Goal: Information Seeking & Learning: Learn about a topic

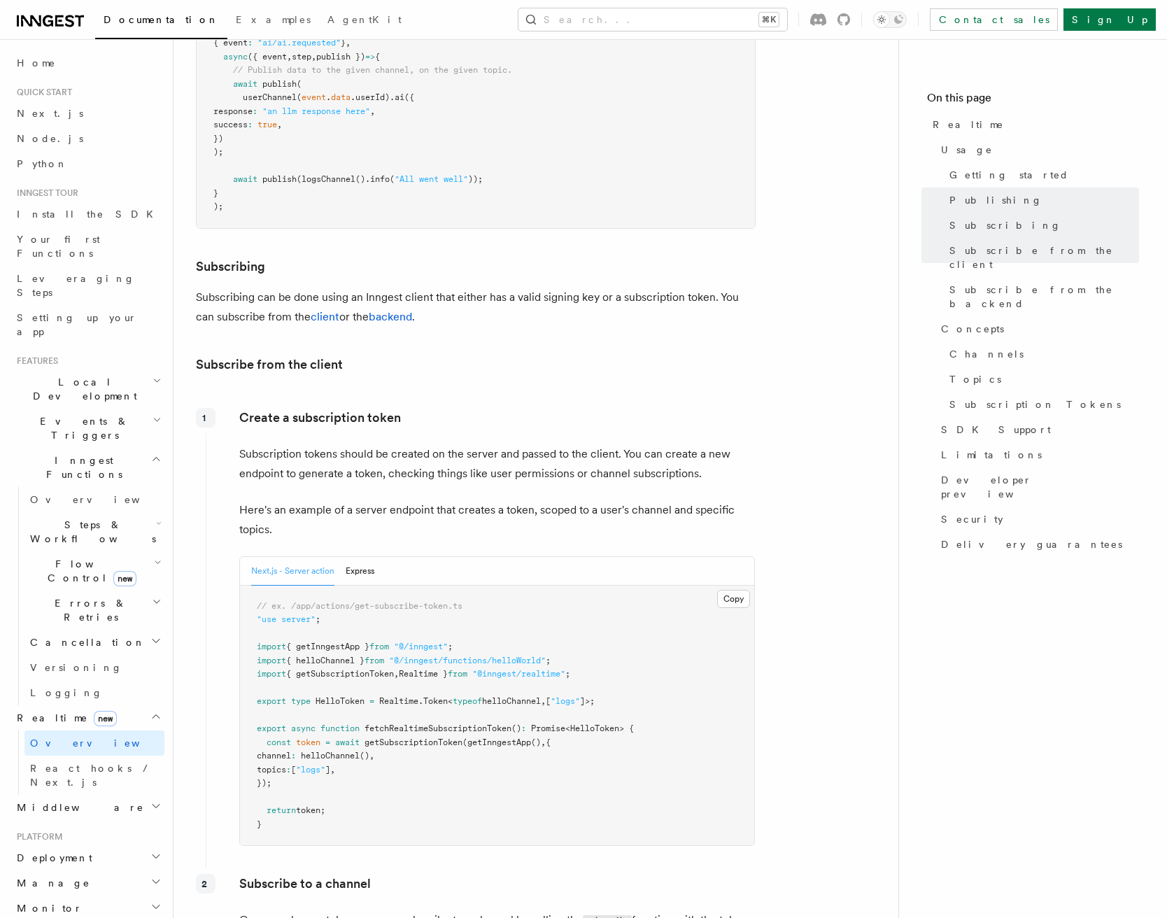
scroll to position [1513, 0]
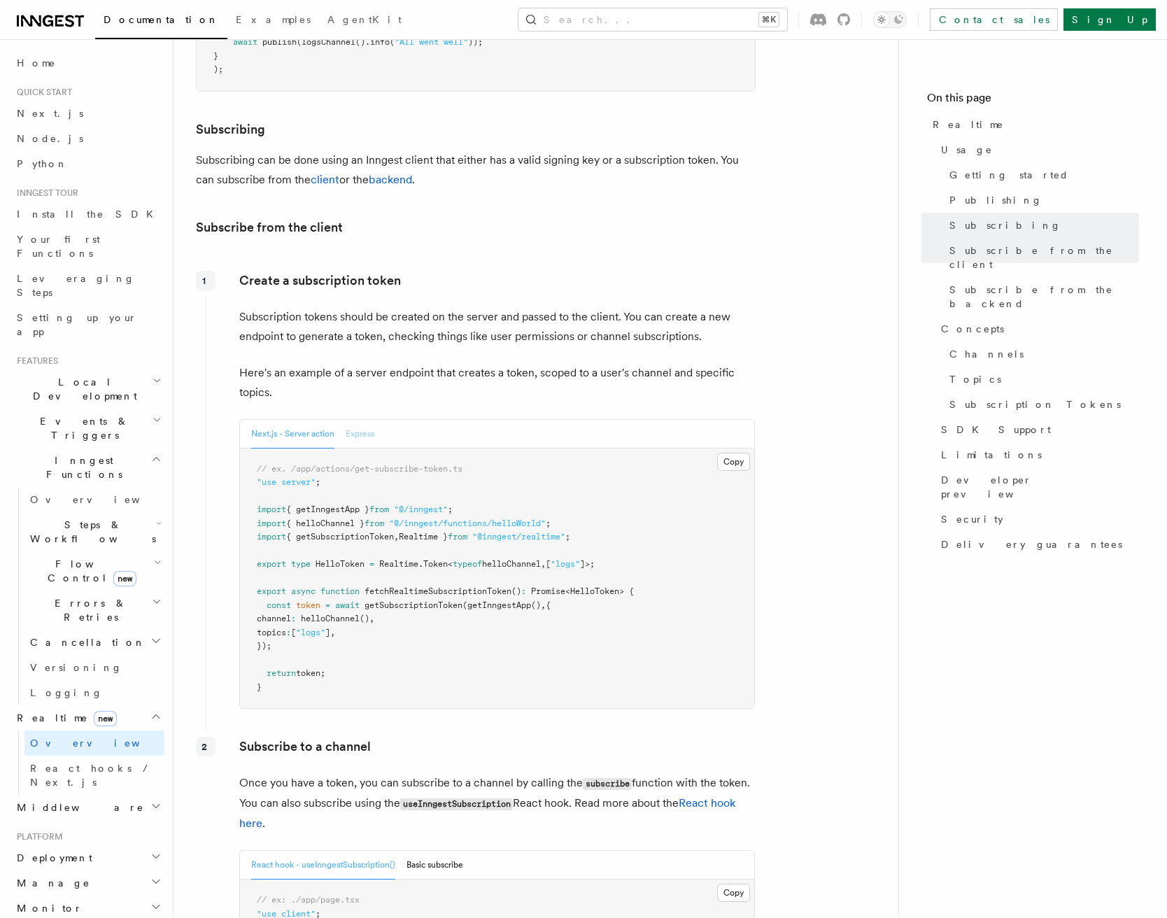
click at [367, 420] on button "Express" at bounding box center [360, 434] width 29 height 29
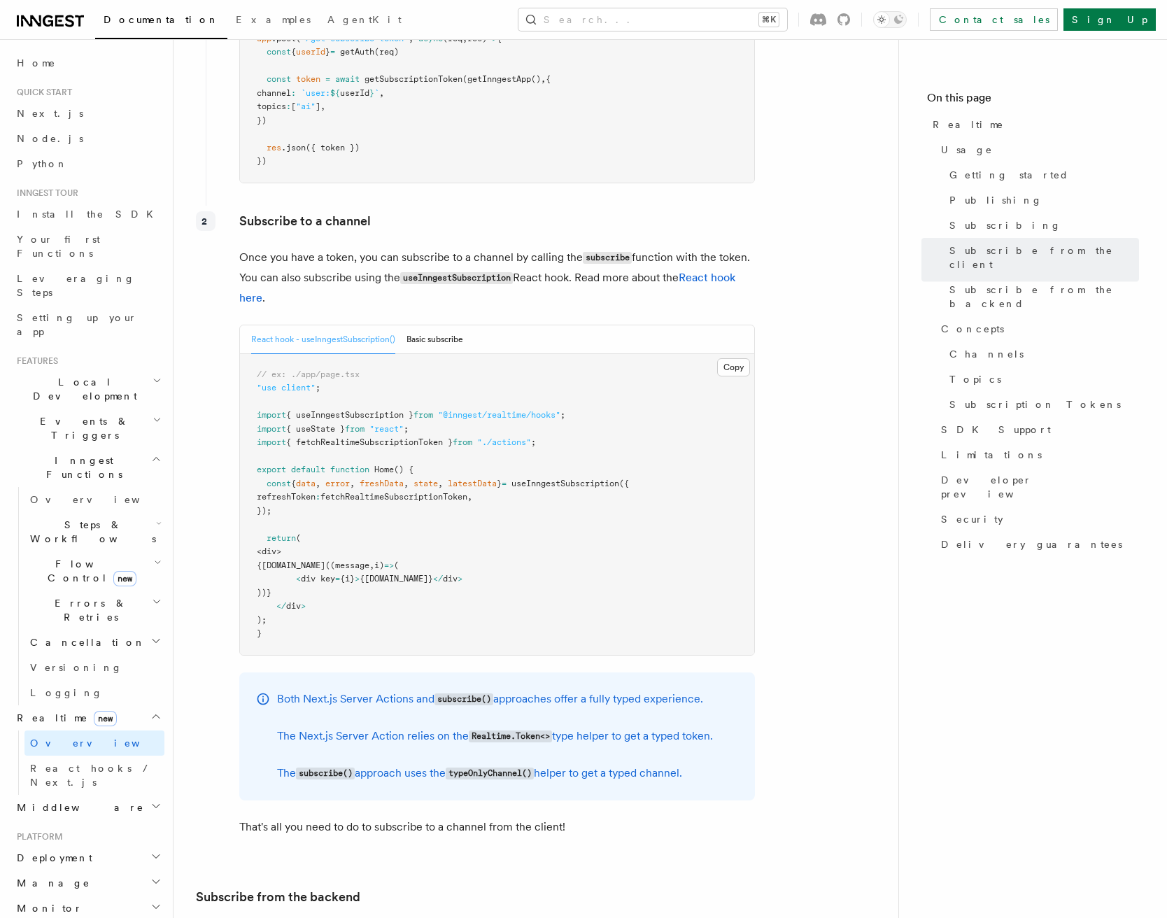
scroll to position [2011, 0]
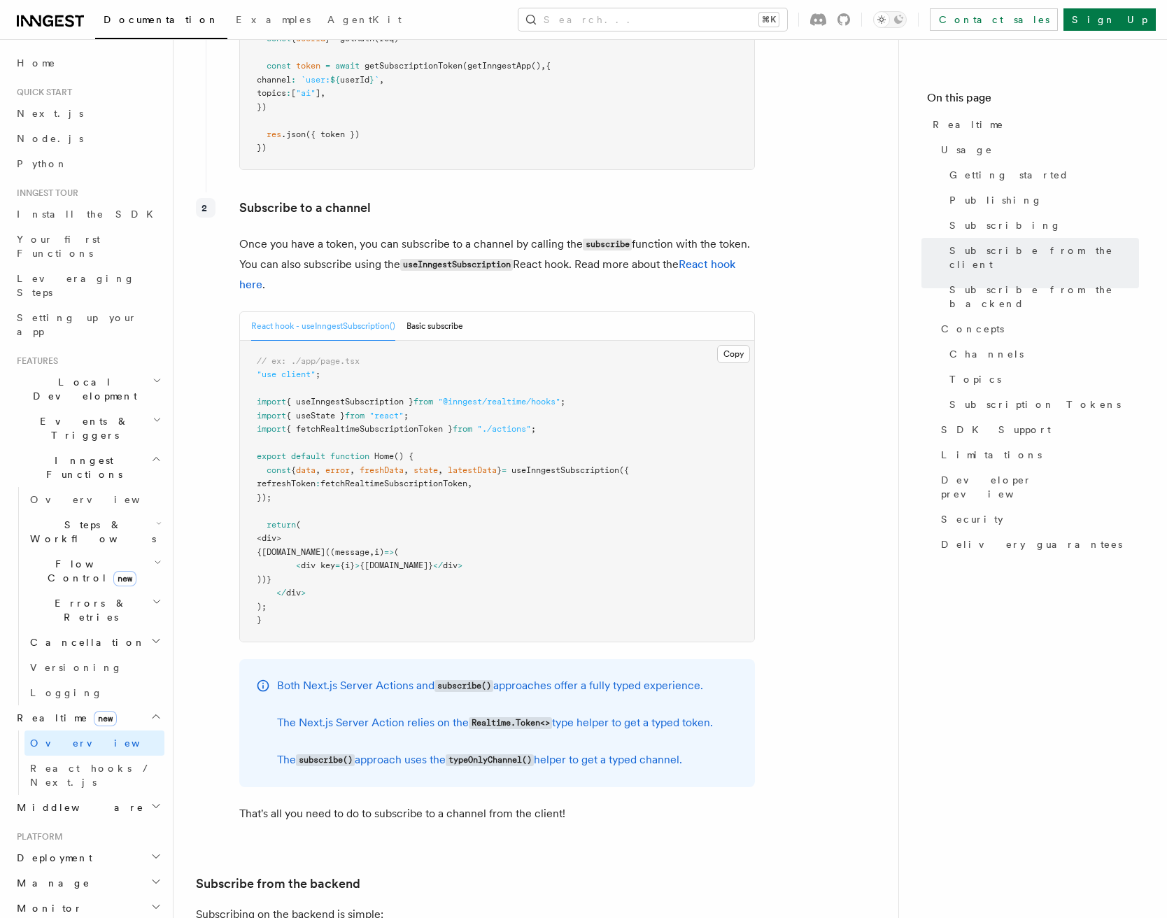
click at [293, 676] on p "Both Next.js Server Actions and subscribe() approaches offer a fully typed expe…" at bounding box center [495, 686] width 436 height 20
drag, startPoint x: 278, startPoint y: 613, endPoint x: 705, endPoint y: 618, distance: 427.6
click at [705, 676] on p "Both Next.js Server Actions and subscribe() approaches offer a fully typed expe…" at bounding box center [495, 686] width 436 height 20
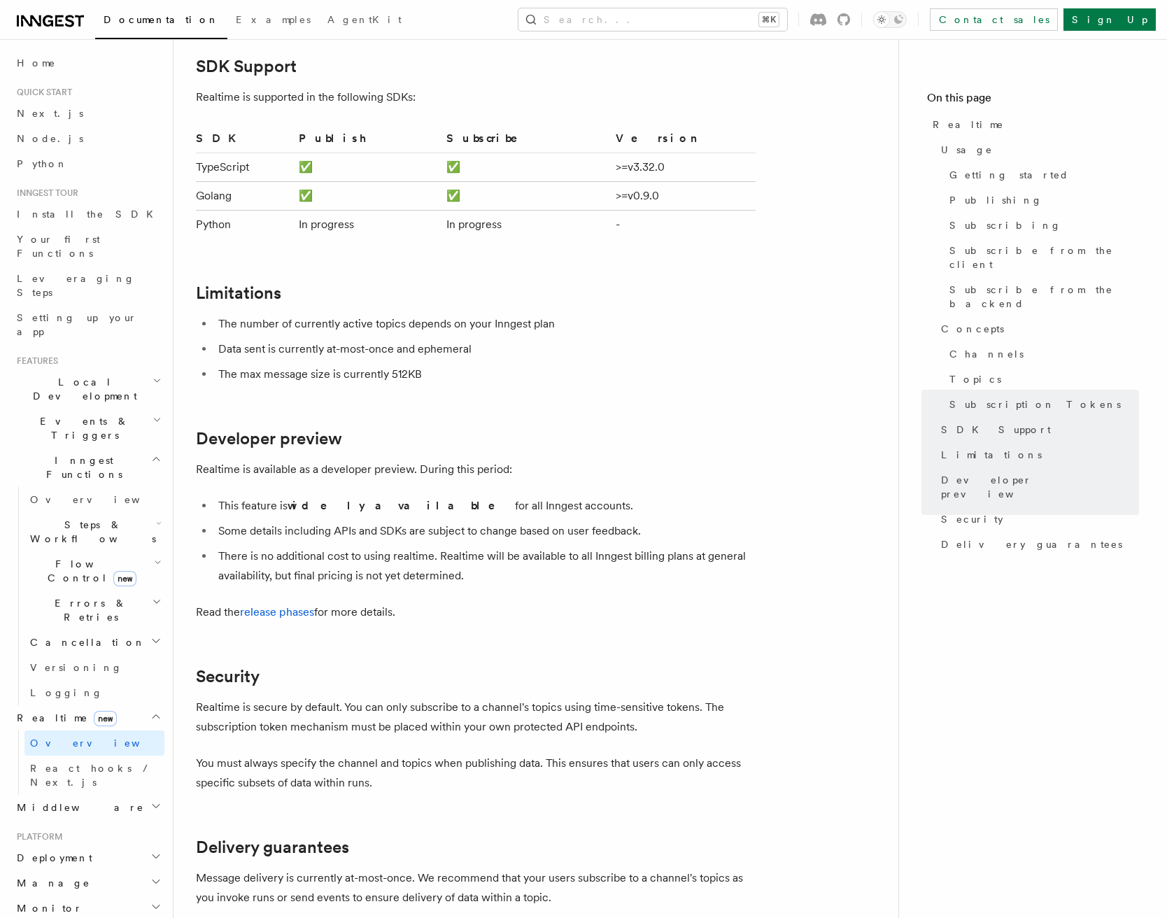
scroll to position [4130, 0]
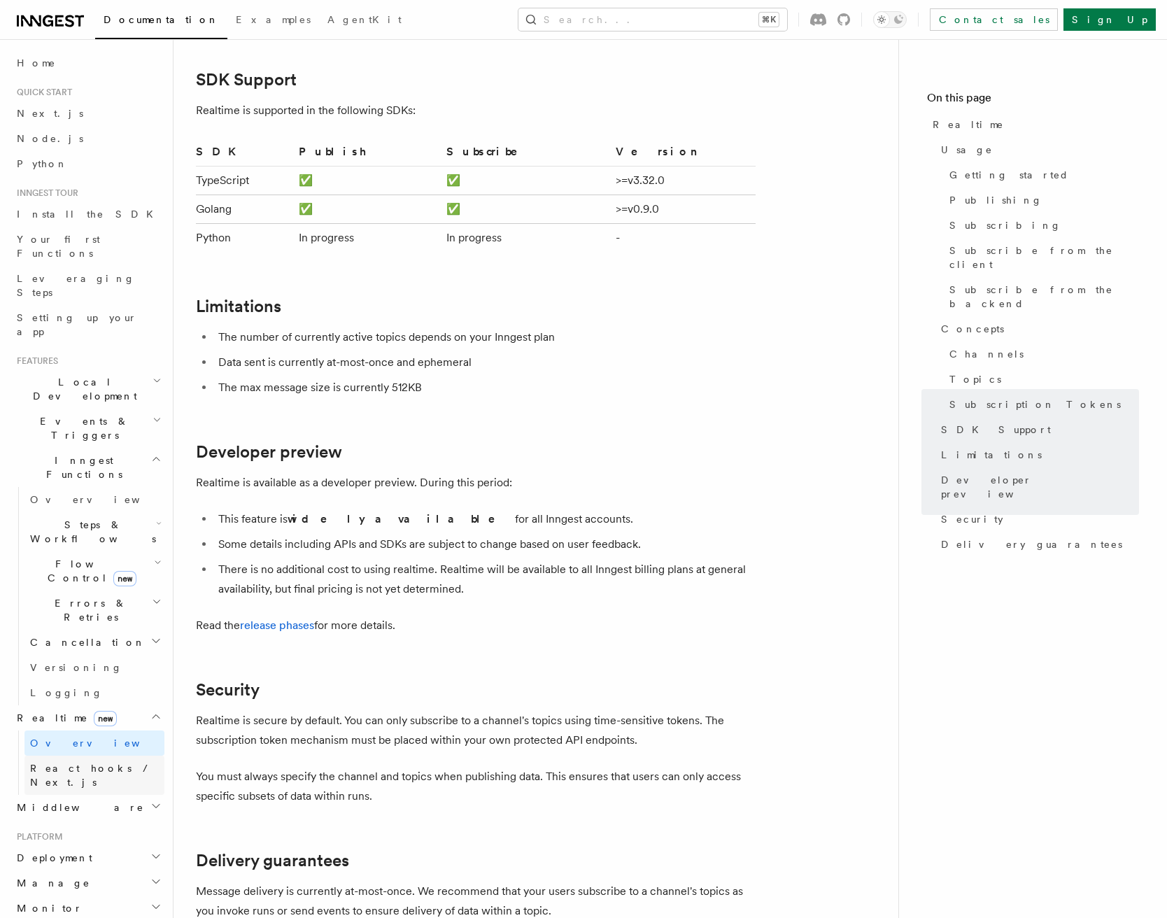
click at [92, 763] on span "React hooks / Next.js" at bounding box center [92, 775] width 124 height 25
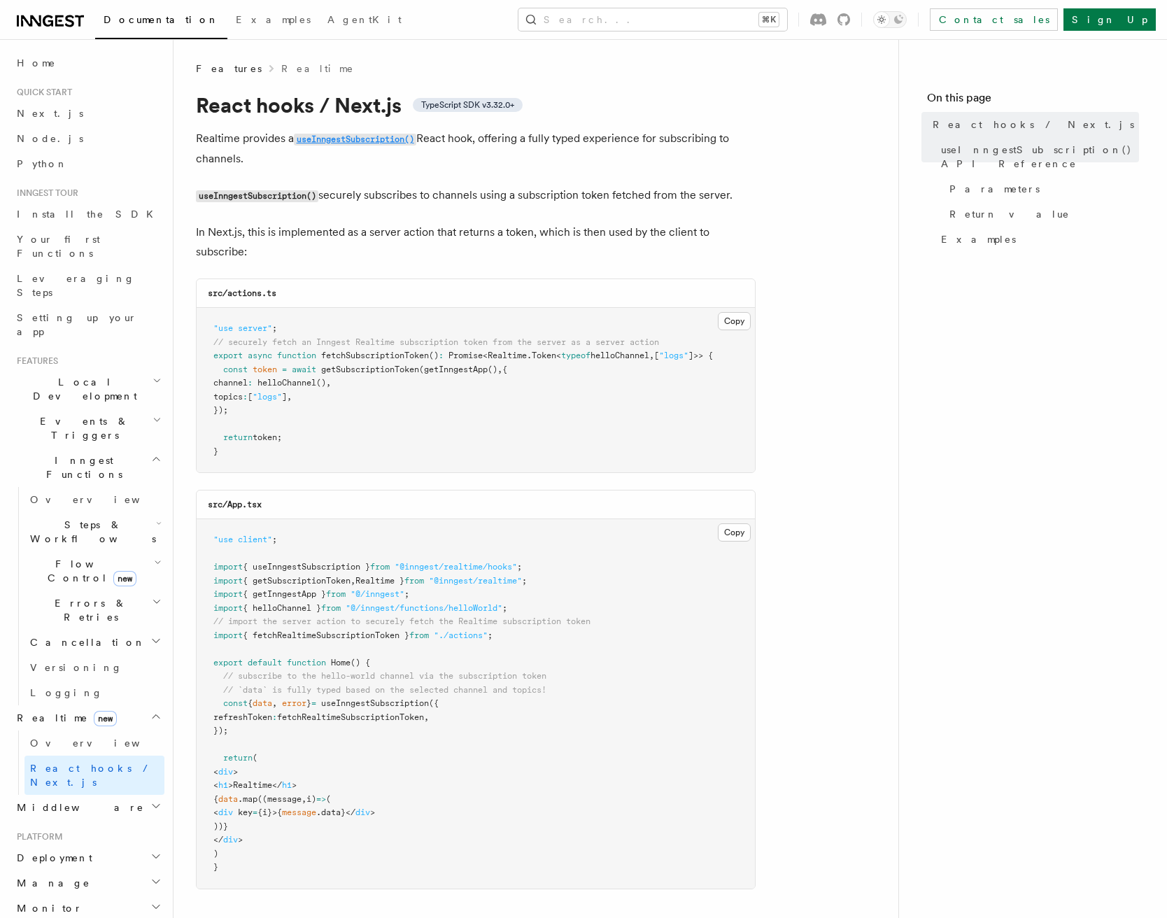
click at [397, 139] on code "useInngestSubscription()" at bounding box center [355, 140] width 122 height 12
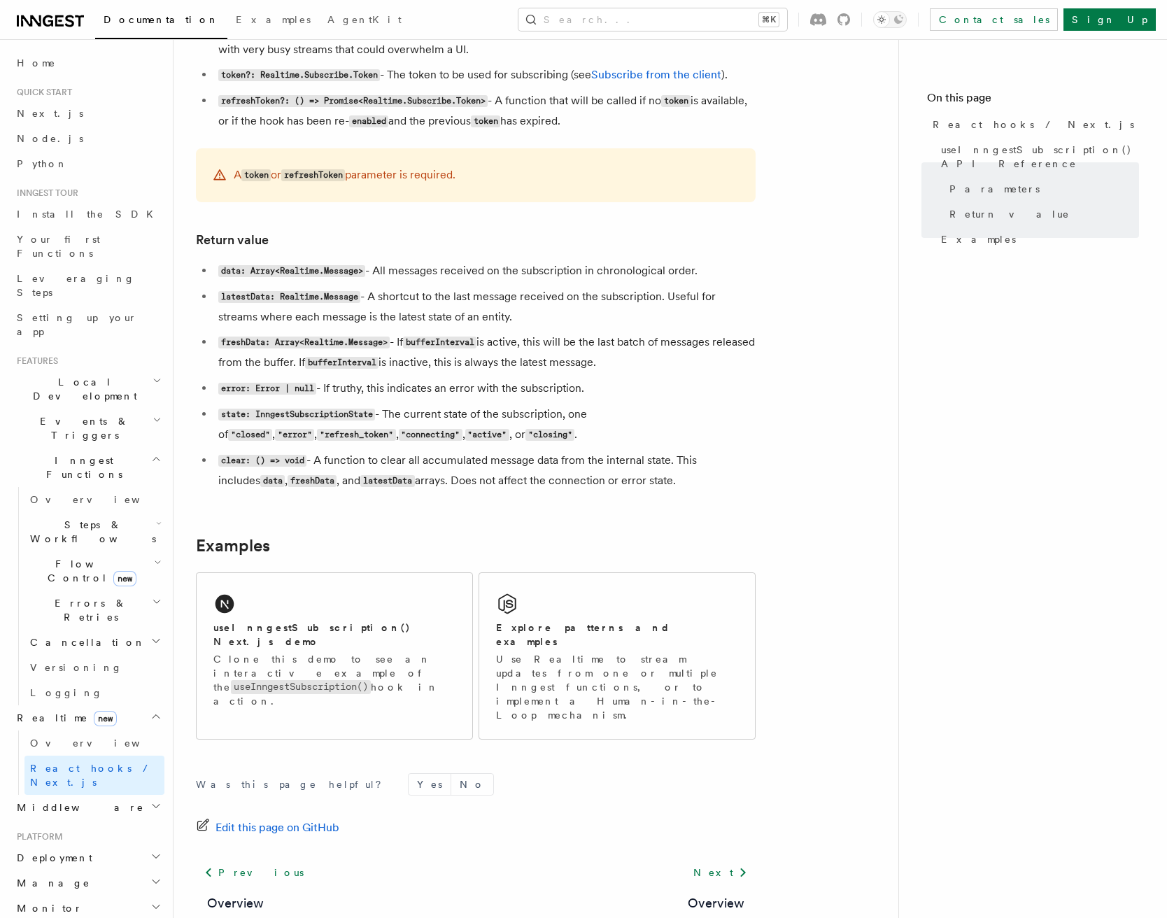
scroll to position [895, 0]
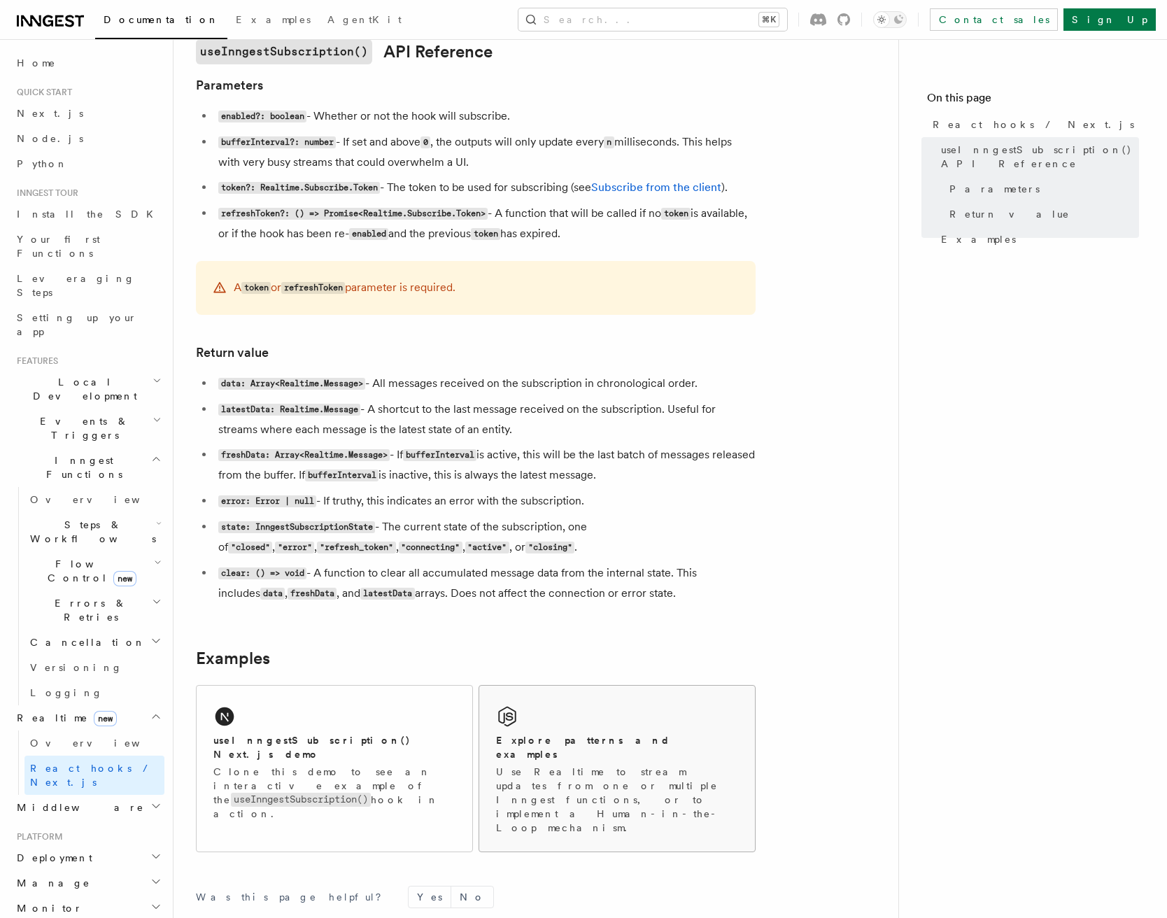
click at [649, 774] on p "Use Realtime to stream updates from one or multiple Inngest functions, or to im…" at bounding box center [617, 800] width 242 height 70
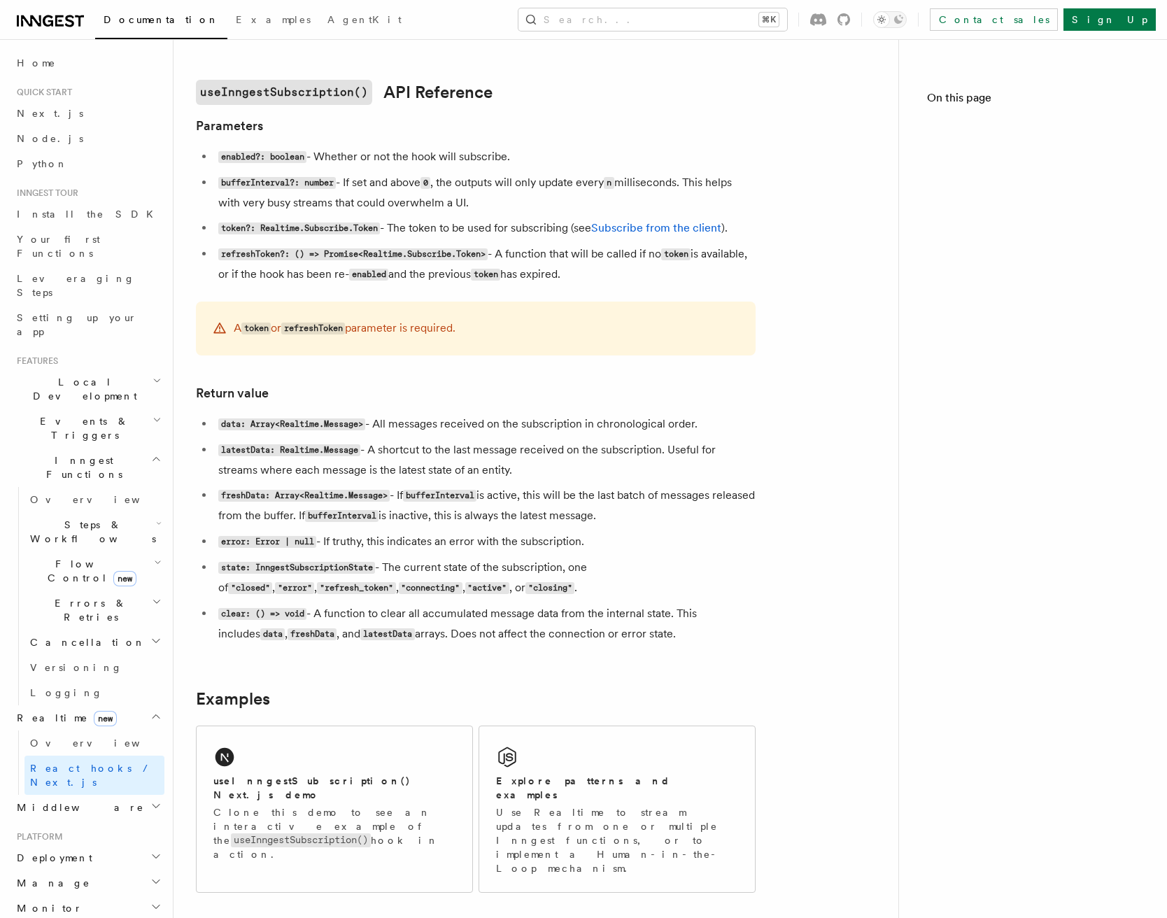
scroll to position [854, 0]
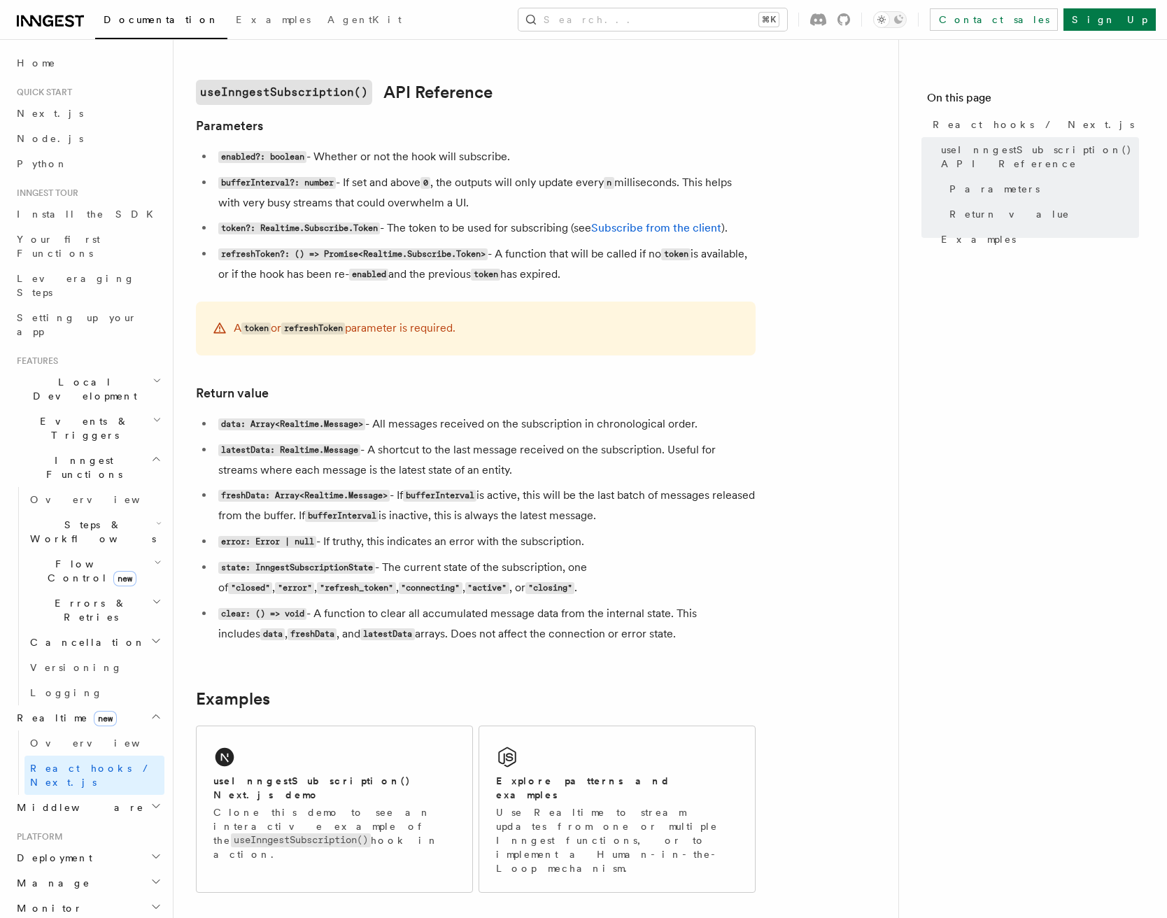
click at [1048, 2] on div "Documentation Examples AgentKit Search... ⌘K Contact sales Sign Up" at bounding box center [583, 19] width 1167 height 39
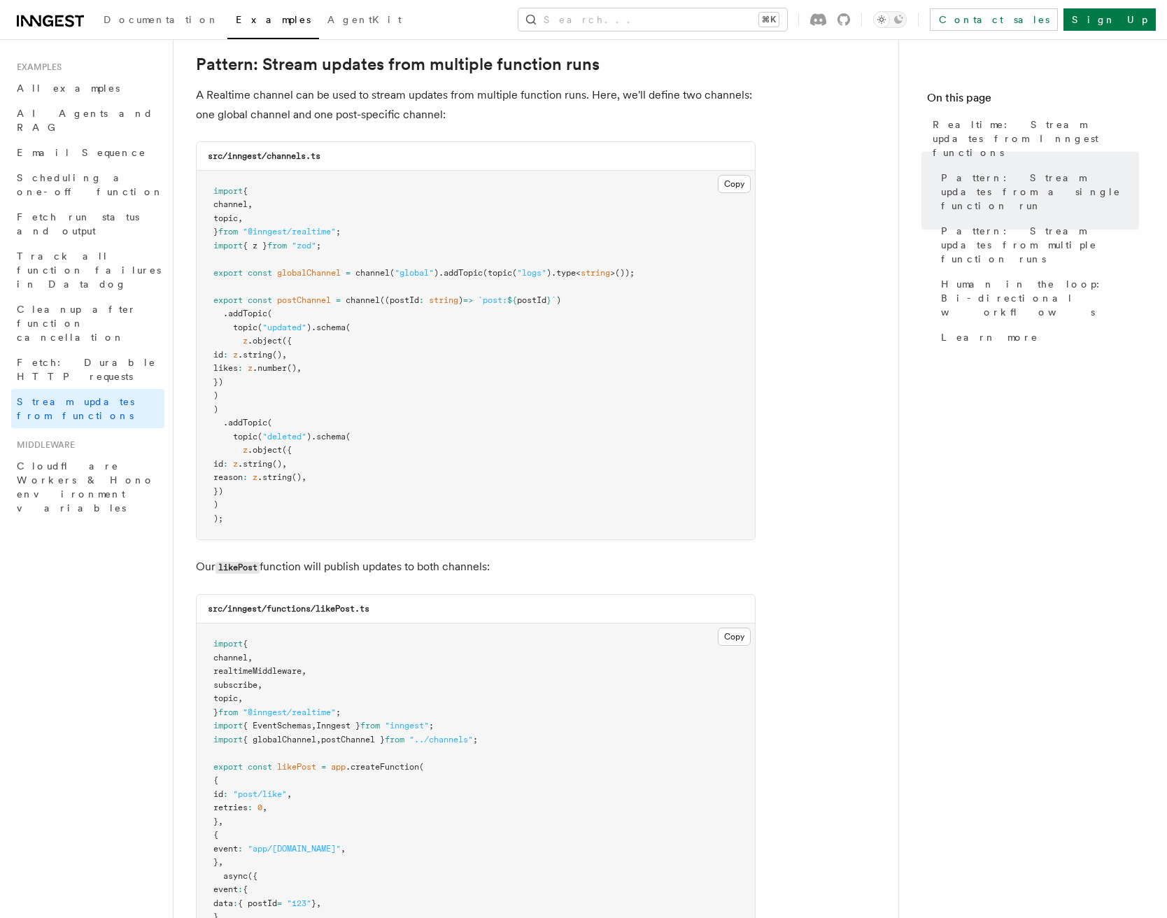
scroll to position [1361, 0]
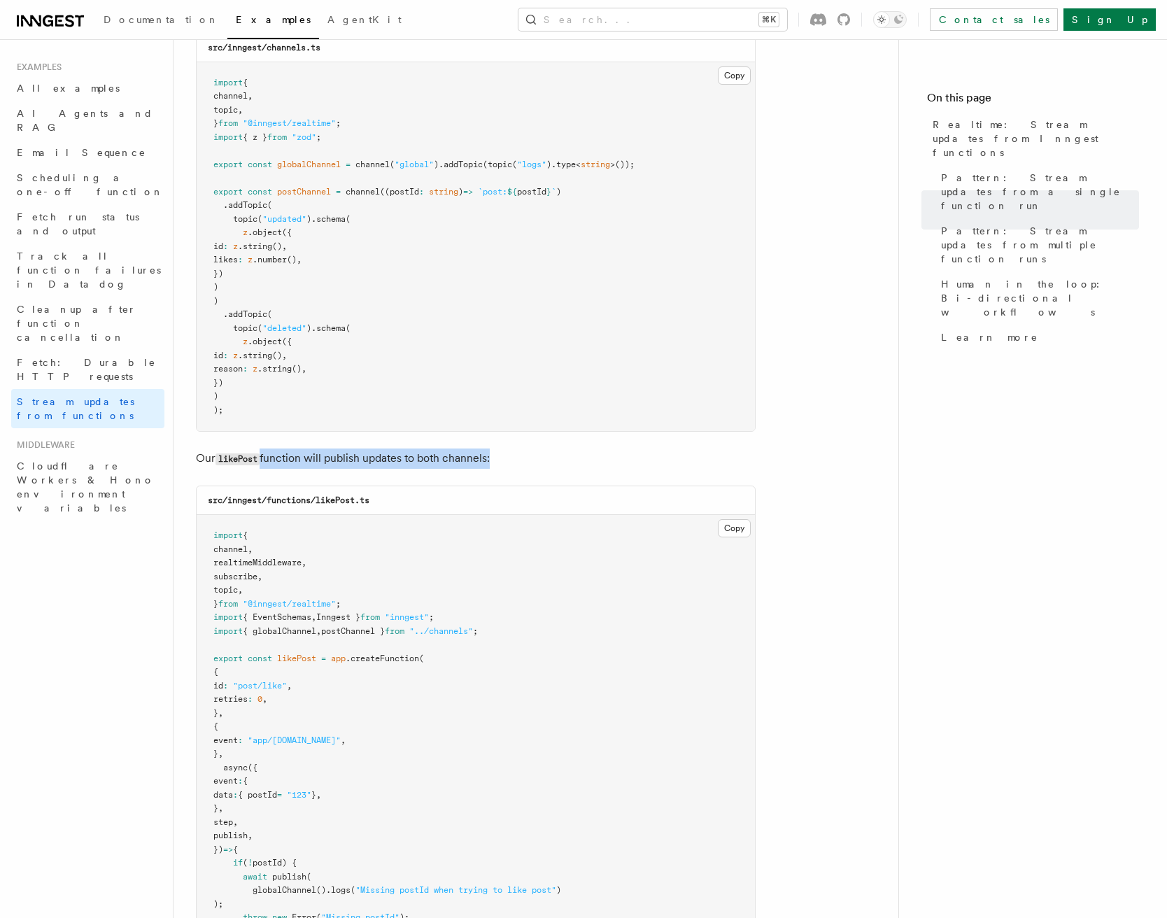
drag, startPoint x: 269, startPoint y: 415, endPoint x: 498, endPoint y: 420, distance: 228.9
click at [498, 449] on p "Our likePost function will publish updates to both channels:" at bounding box center [476, 459] width 560 height 20
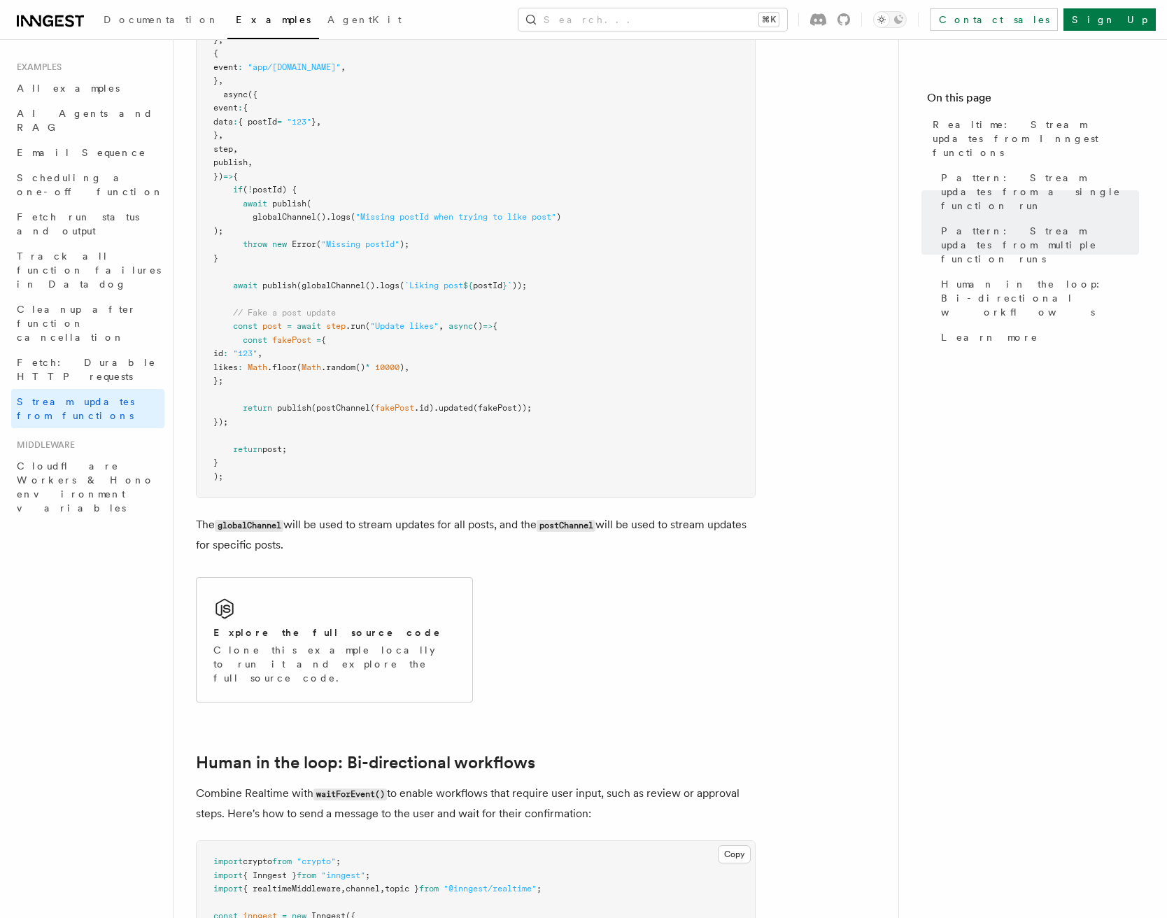
scroll to position [2201, 0]
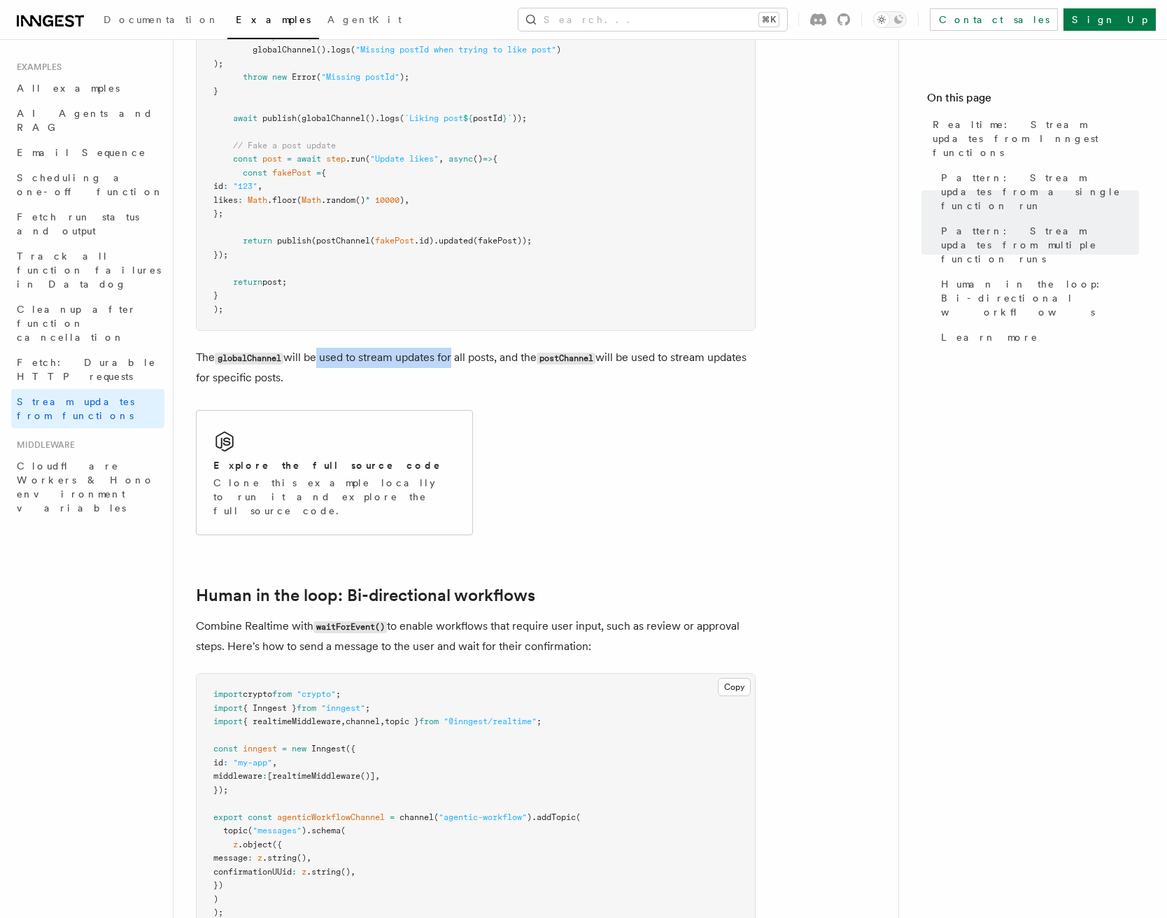
drag, startPoint x: 325, startPoint y: 302, endPoint x: 464, endPoint y: 302, distance: 138.6
click at [464, 348] on p "The globalChannel will be used to stream updates for all posts, and the postCha…" at bounding box center [476, 368] width 560 height 40
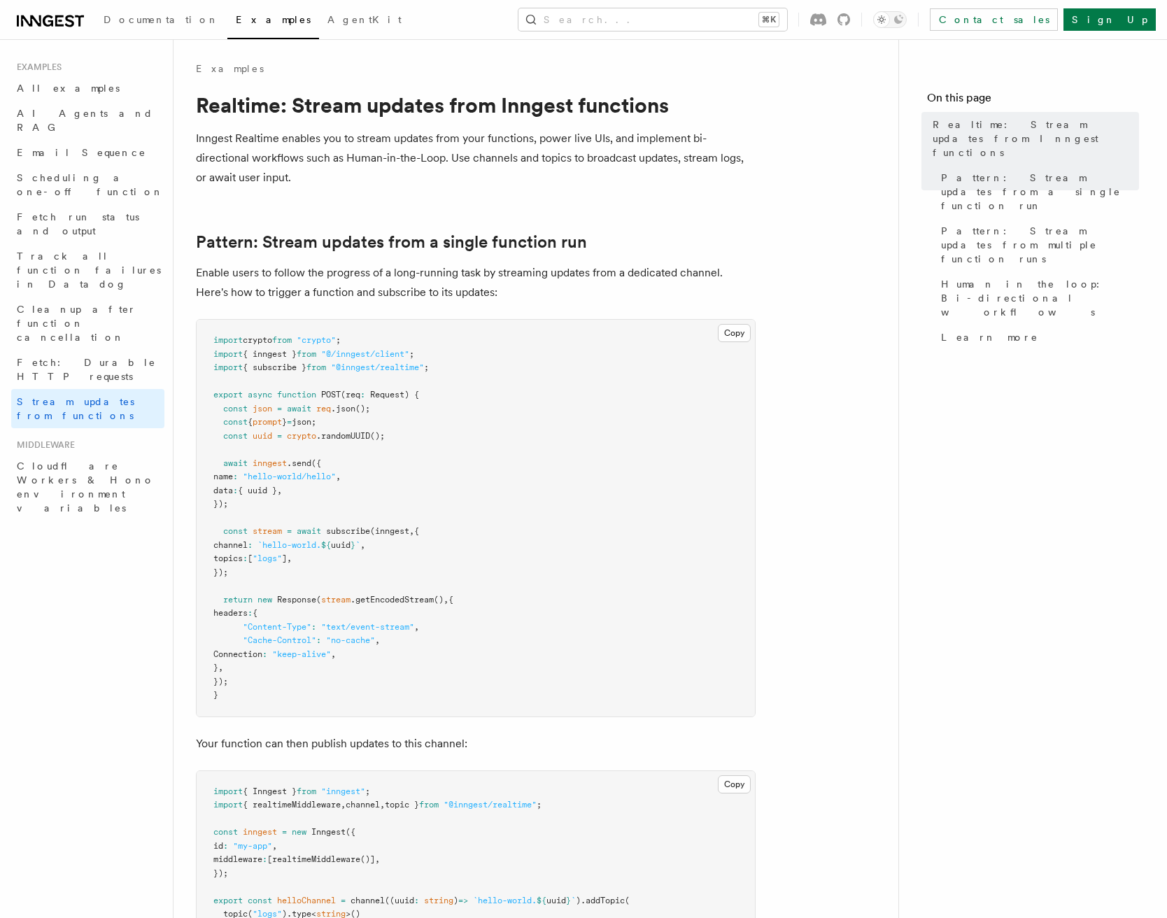
scroll to position [0, 0]
click at [62, 297] on link "Cleanup after function cancellation" at bounding box center [87, 323] width 153 height 53
